Goal: Find specific page/section: Find specific page/section

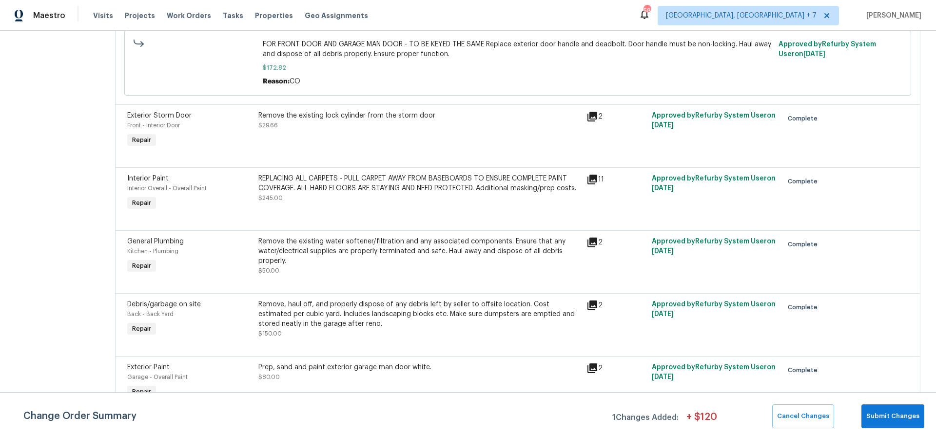
scroll to position [427, 0]
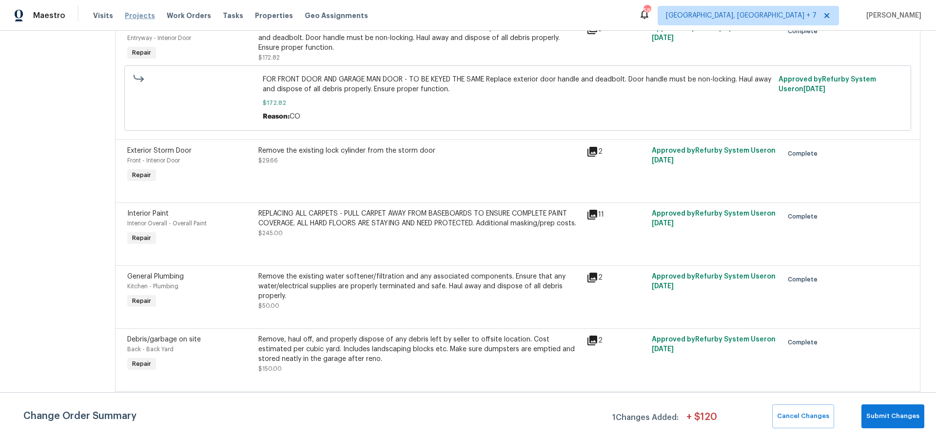
click at [146, 18] on span "Projects" at bounding box center [140, 16] width 30 height 10
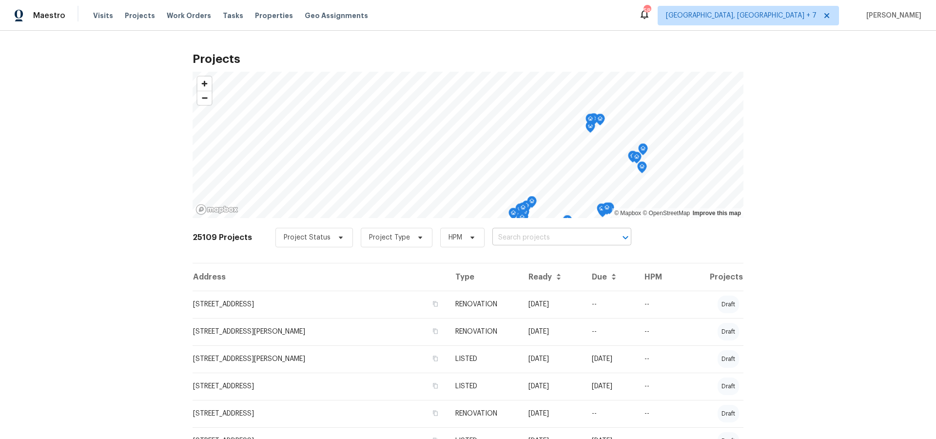
click at [509, 240] on input "text" at bounding box center [549, 237] width 112 height 15
type input "155 bo"
click at [506, 262] on li "[STREET_ADDRESS][PERSON_NAME]" at bounding box center [557, 259] width 142 height 16
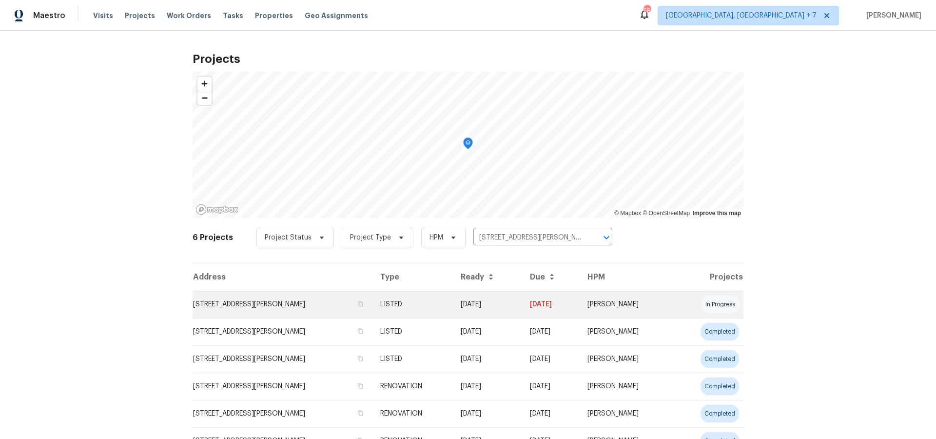
click at [293, 304] on td "[STREET_ADDRESS][PERSON_NAME]" at bounding box center [283, 304] width 180 height 27
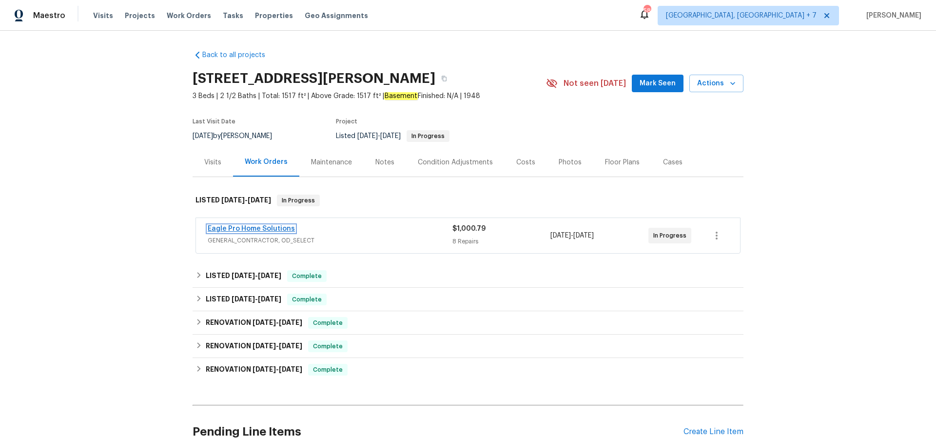
click at [258, 229] on link "Eagle Pro Home Solutions" at bounding box center [251, 228] width 87 height 7
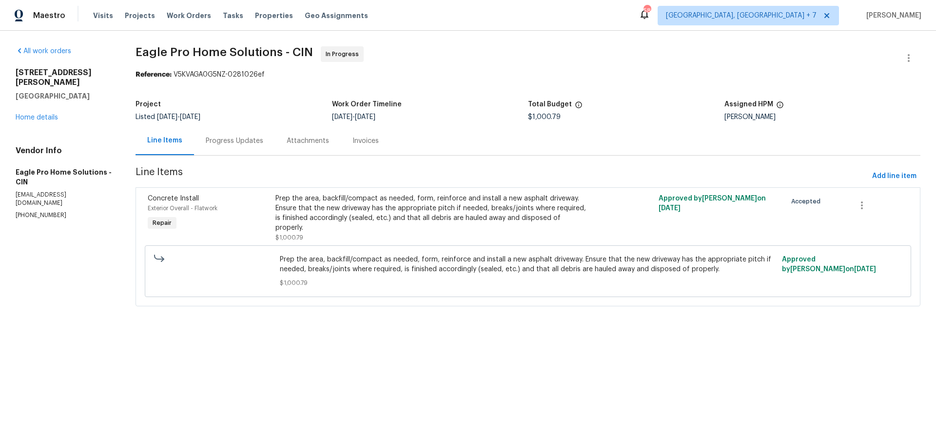
click at [213, 144] on div "Progress Updates" at bounding box center [235, 141] width 58 height 10
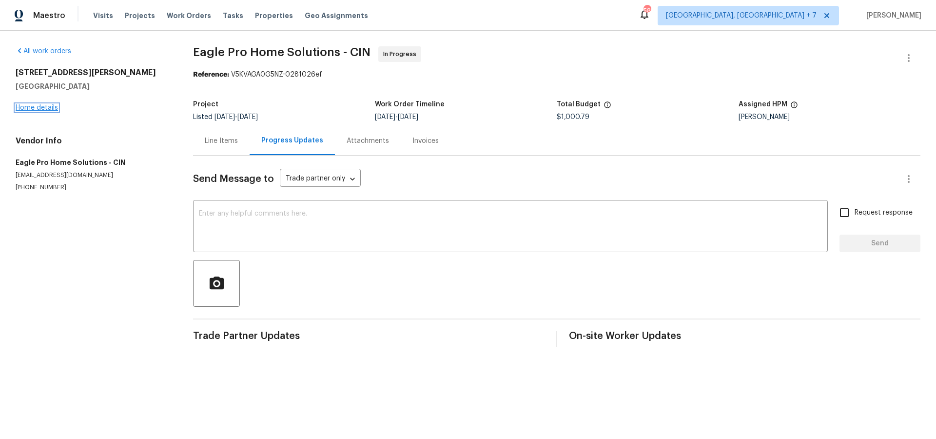
click at [51, 110] on link "Home details" at bounding box center [37, 107] width 42 height 7
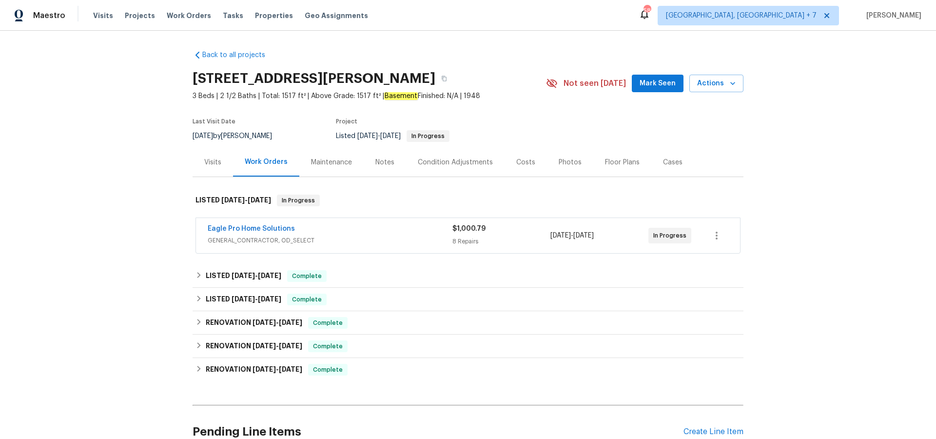
click at [213, 160] on div "Visits" at bounding box center [212, 163] width 17 height 10
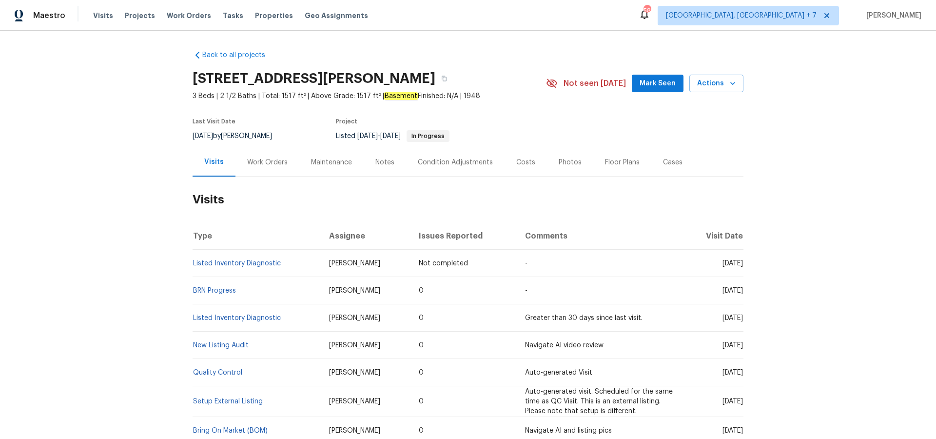
click at [265, 159] on div "Work Orders" at bounding box center [267, 163] width 40 height 10
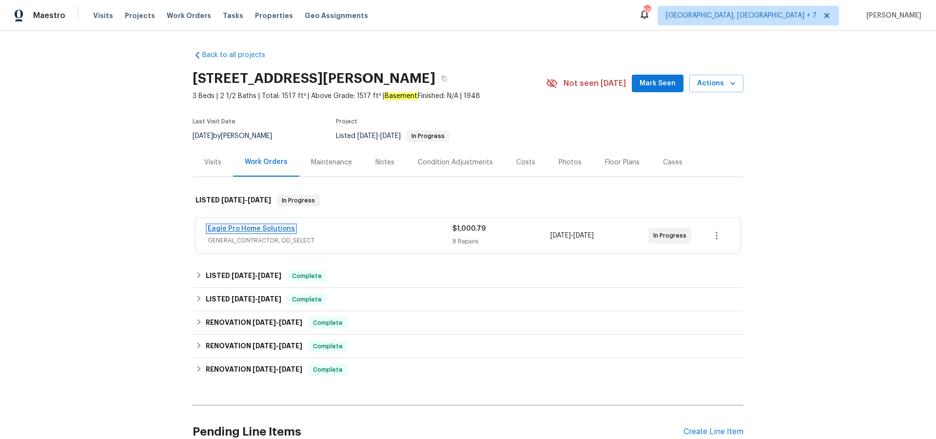
click at [281, 226] on link "Eagle Pro Home Solutions" at bounding box center [251, 228] width 87 height 7
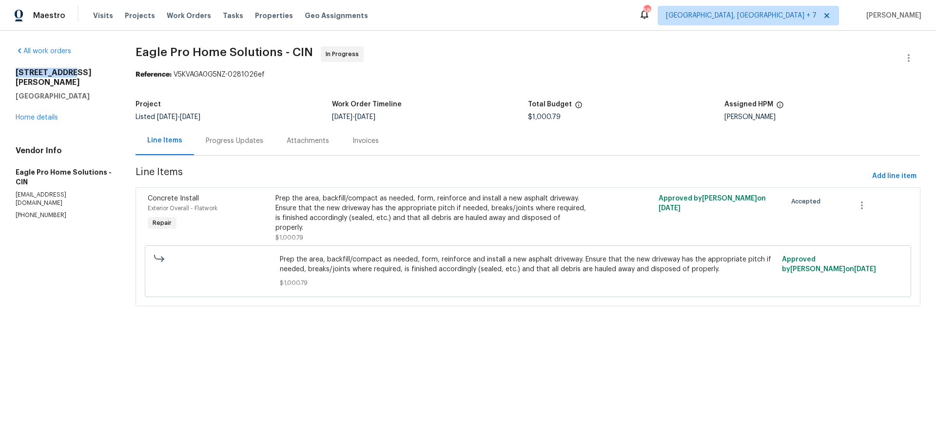
drag, startPoint x: 17, startPoint y: 73, endPoint x: 85, endPoint y: 76, distance: 68.9
click at [86, 76] on h2 "[STREET_ADDRESS][PERSON_NAME]" at bounding box center [64, 78] width 97 height 20
copy h2 "[STREET_ADDRESS][PERSON_NAME]"
